Goal: Information Seeking & Learning: Learn about a topic

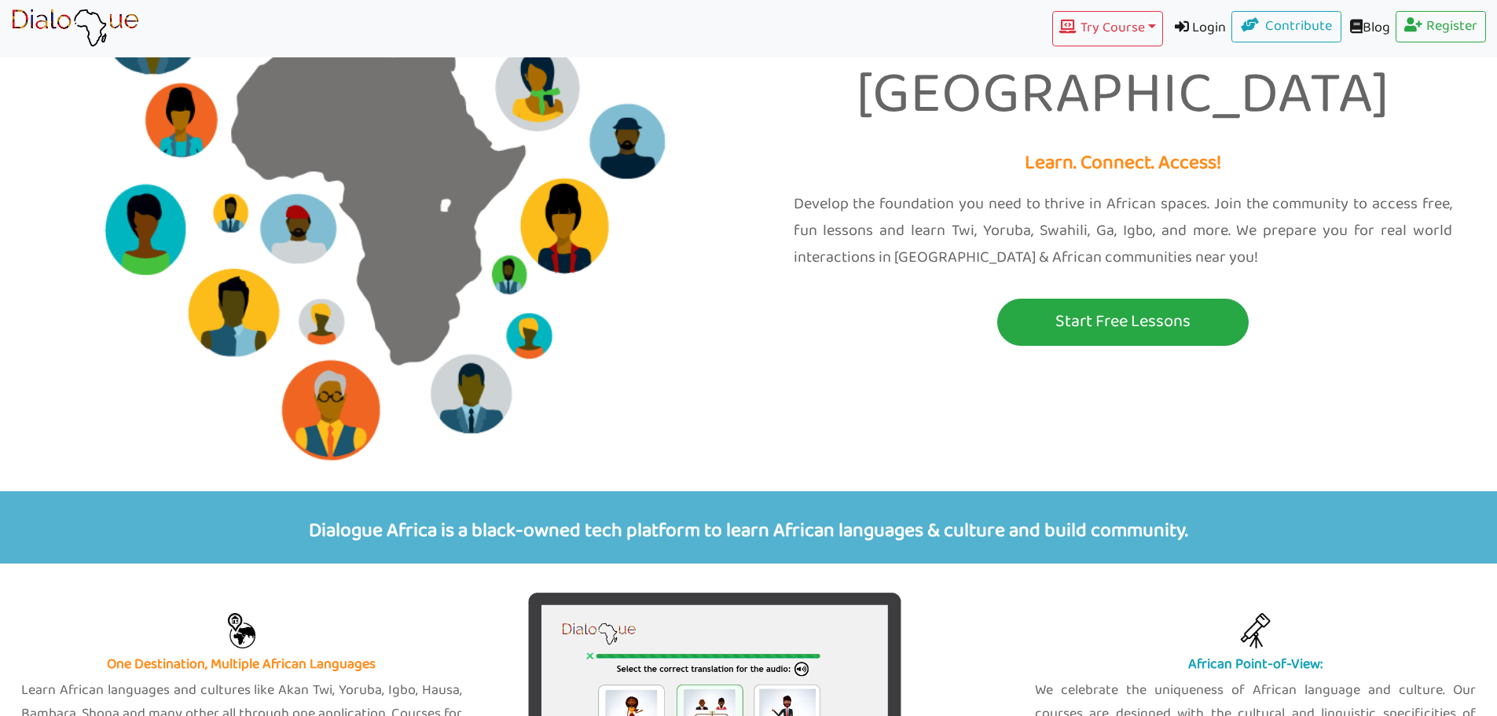
scroll to position [236, 0]
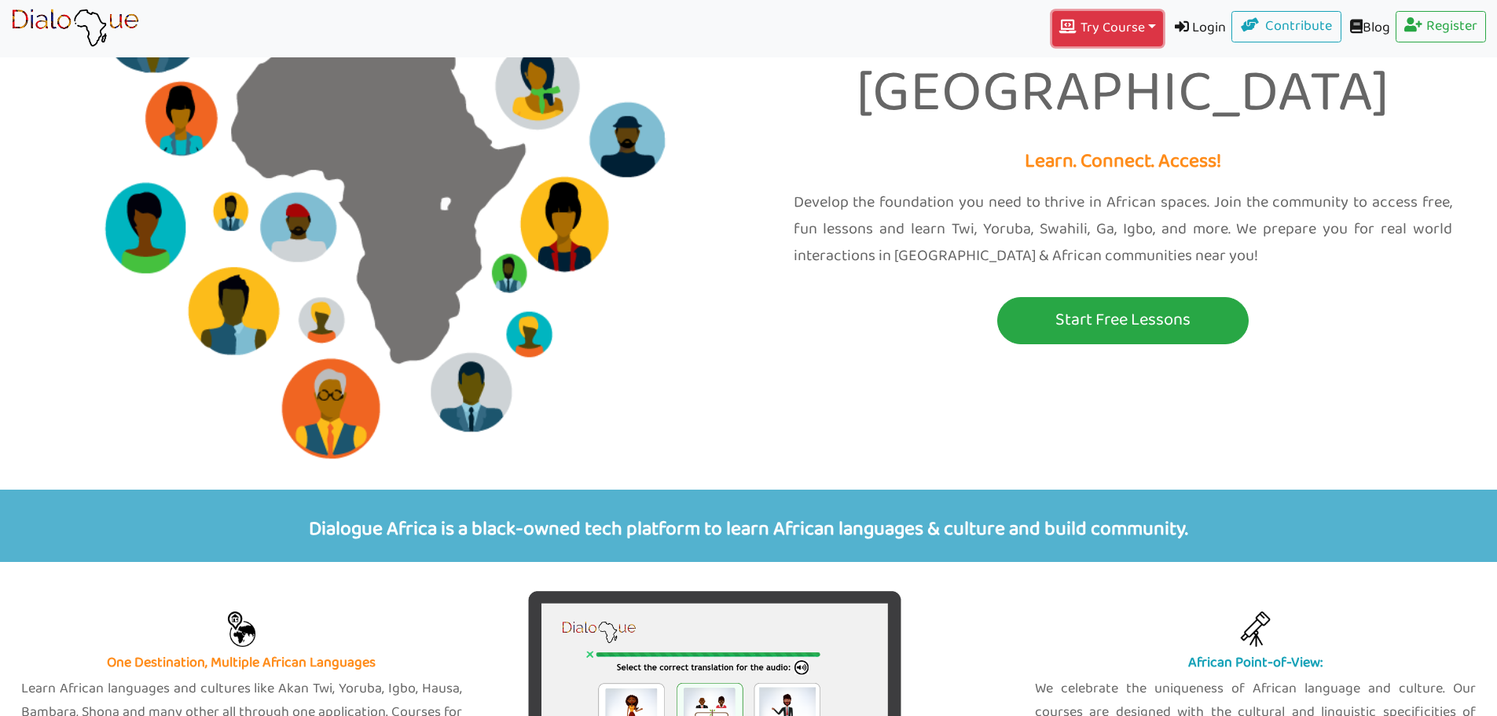
click at [1137, 26] on button "Try Course Toggle Dropdown" at bounding box center [1107, 28] width 110 height 35
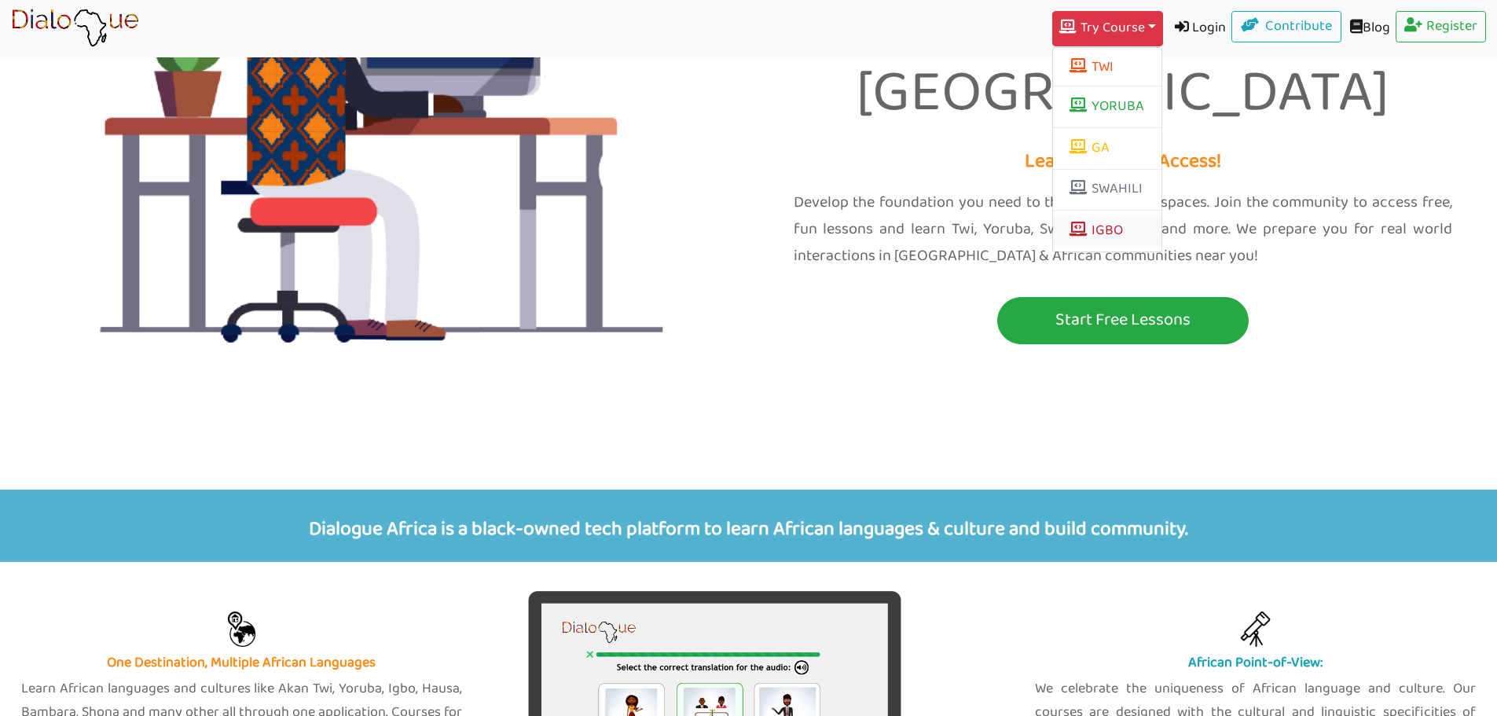
click at [1092, 220] on link "IGBO" at bounding box center [1107, 231] width 108 height 30
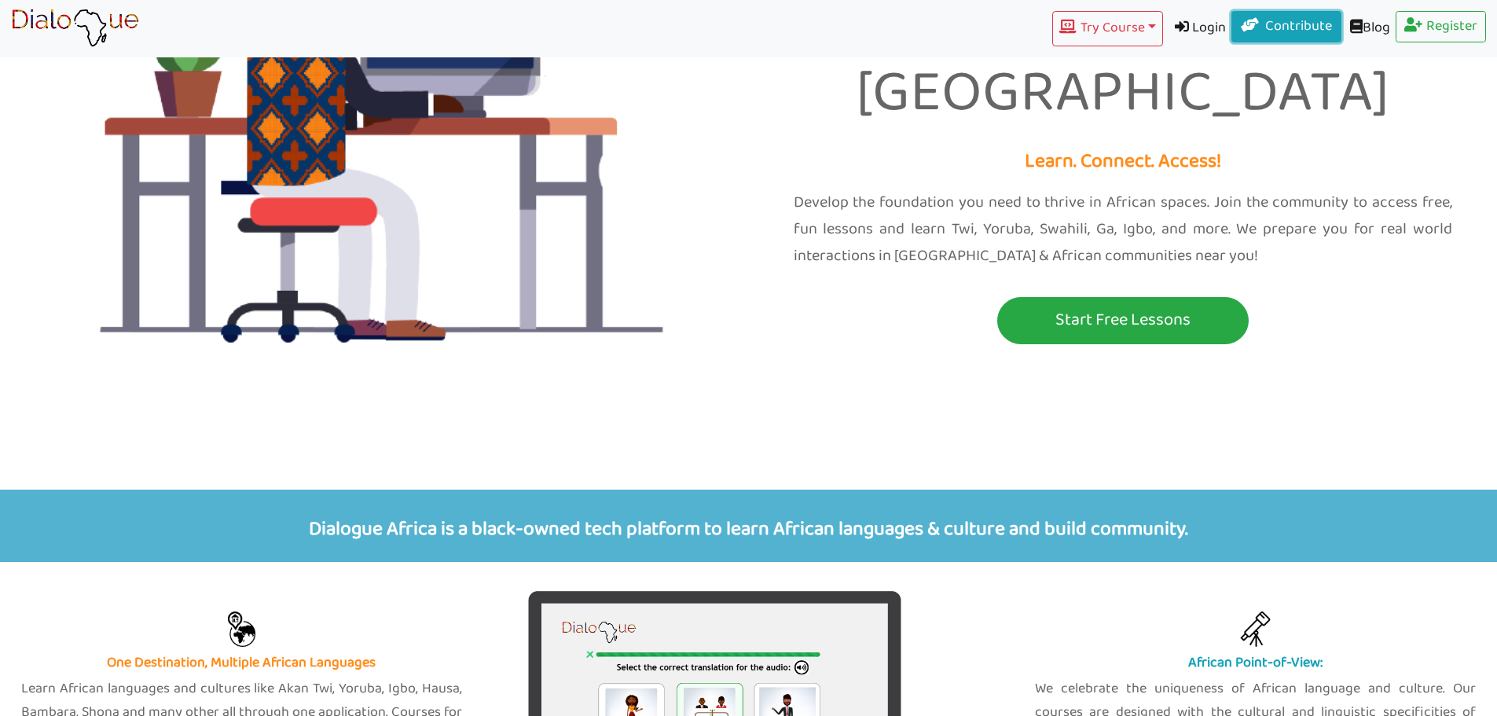
click at [1280, 27] on link "Contribute" at bounding box center [1286, 26] width 110 height 31
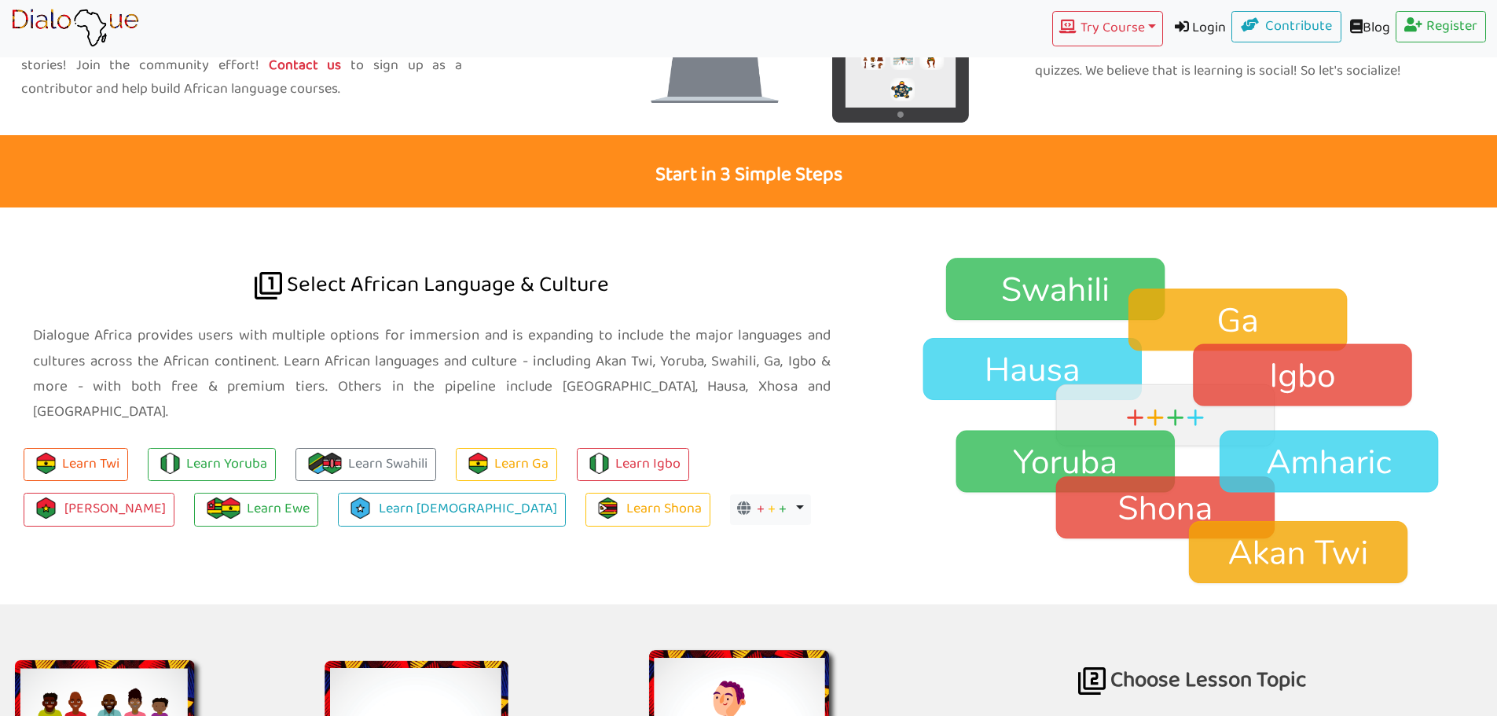
scroll to position [786, 0]
